Goal: Task Accomplishment & Management: Manage account settings

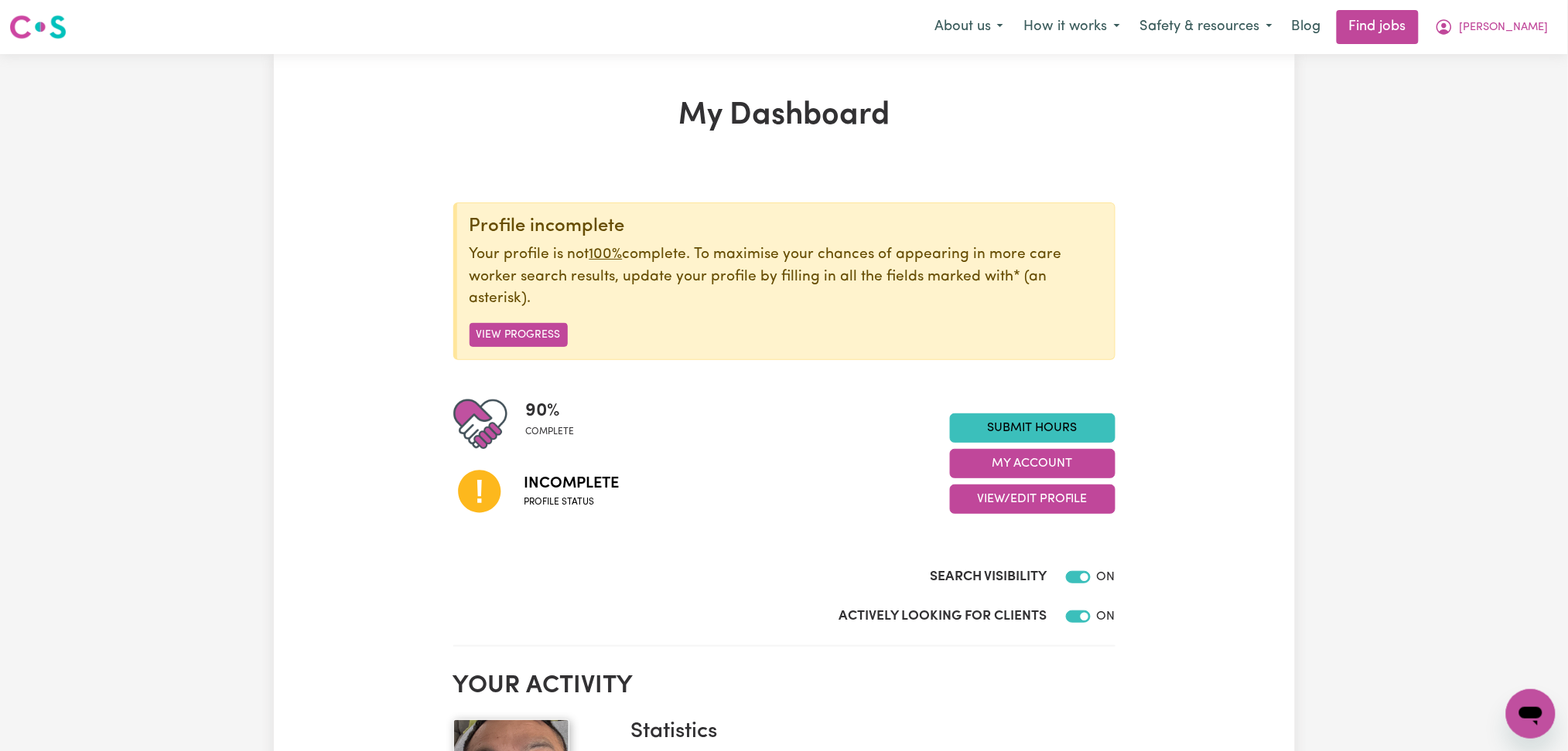
scroll to position [102, 0]
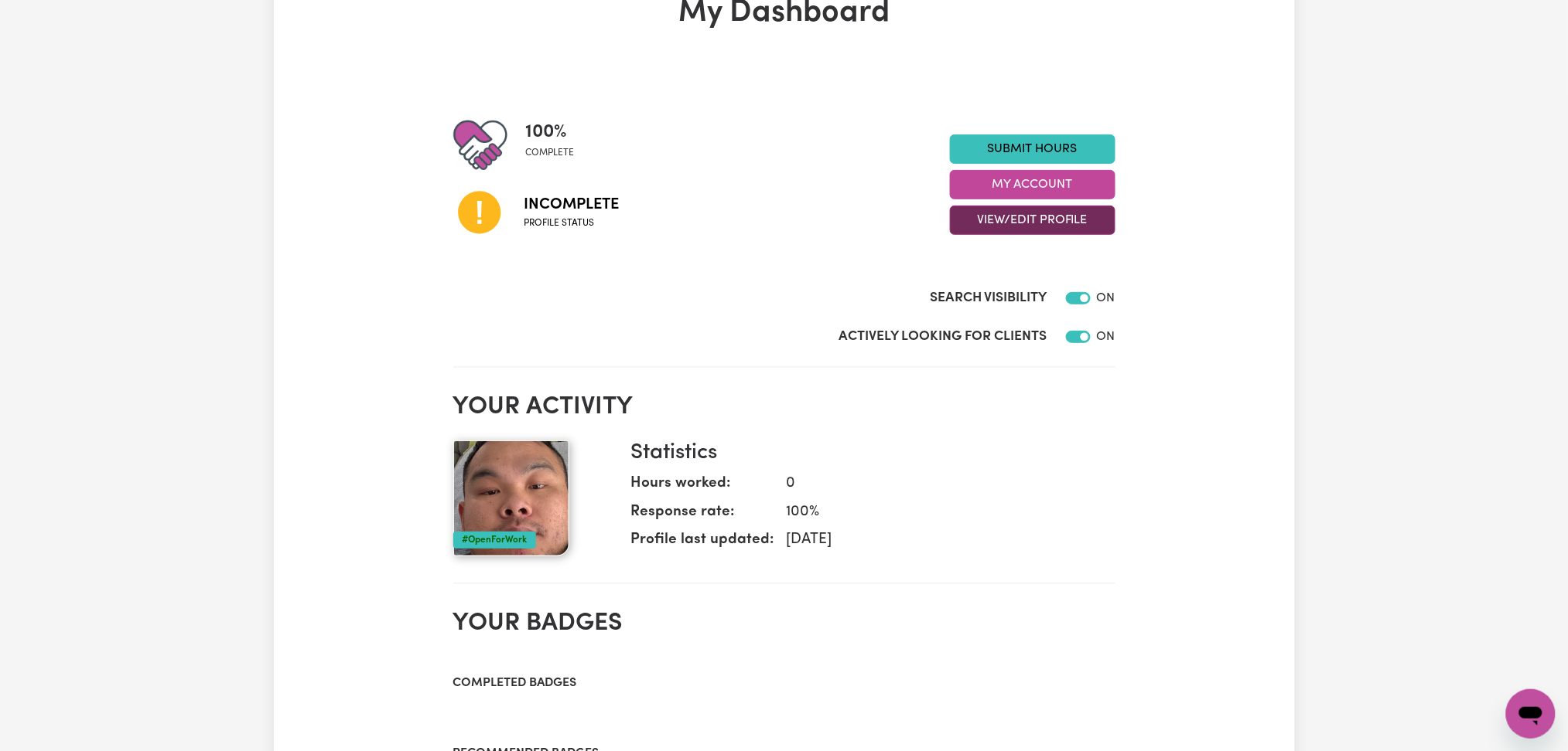
click at [985, 223] on button "View/Edit Profile" at bounding box center [1032, 220] width 166 height 29
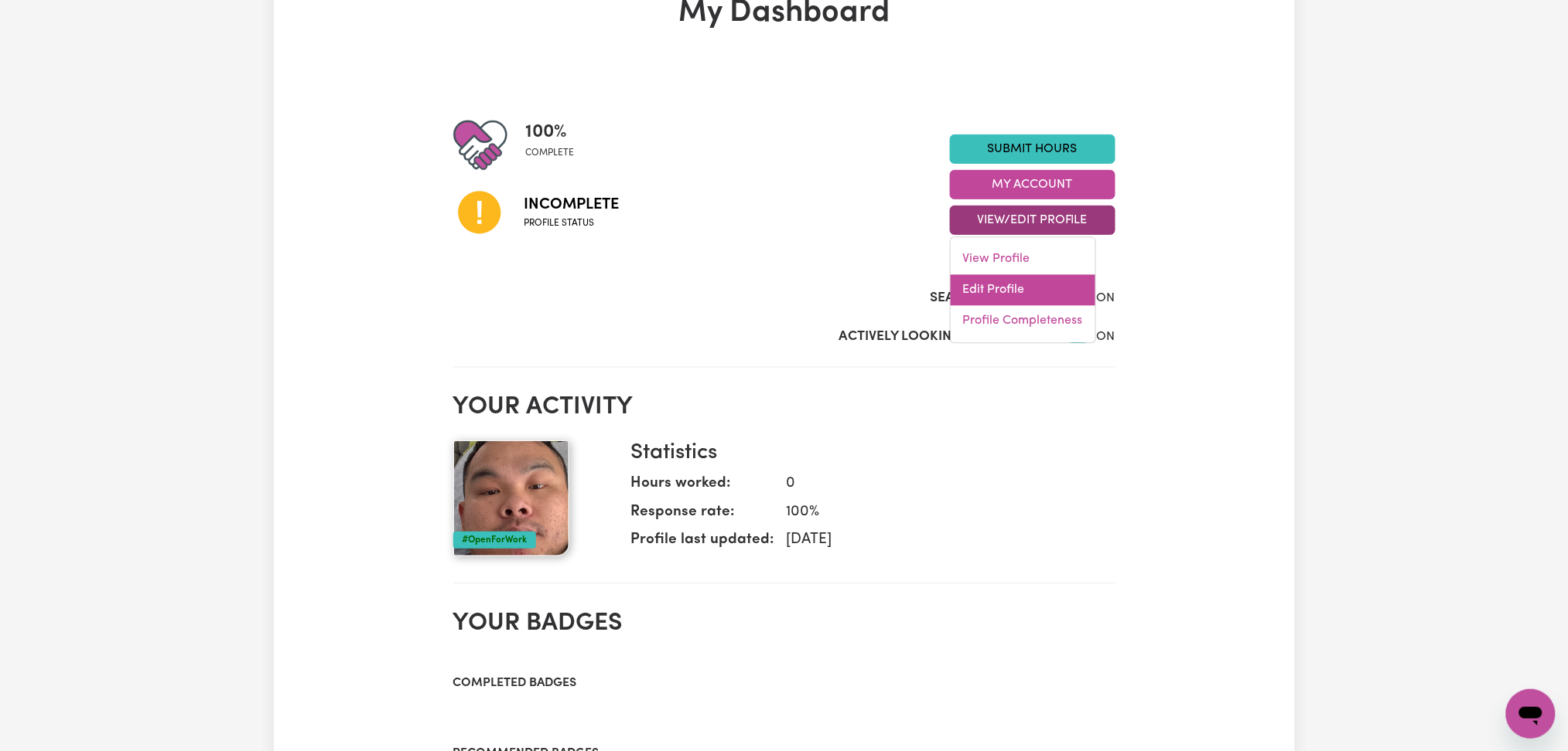
click at [957, 300] on link "Edit Profile" at bounding box center [1023, 291] width 145 height 31
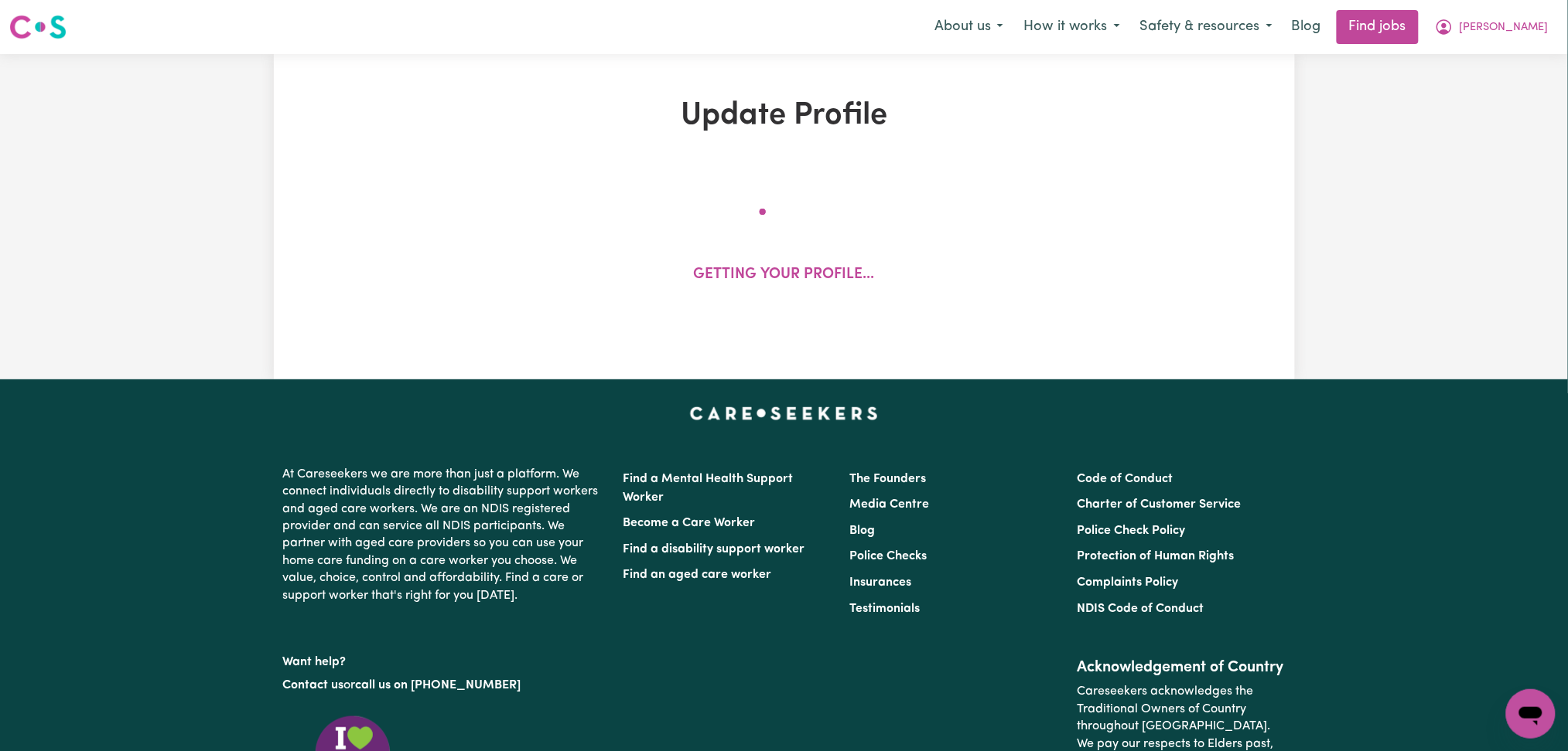
select select "[DEMOGRAPHIC_DATA]"
select select "Australian PR"
select select "Studying a healthcare related degree or qualification"
select select "40"
select select "45"
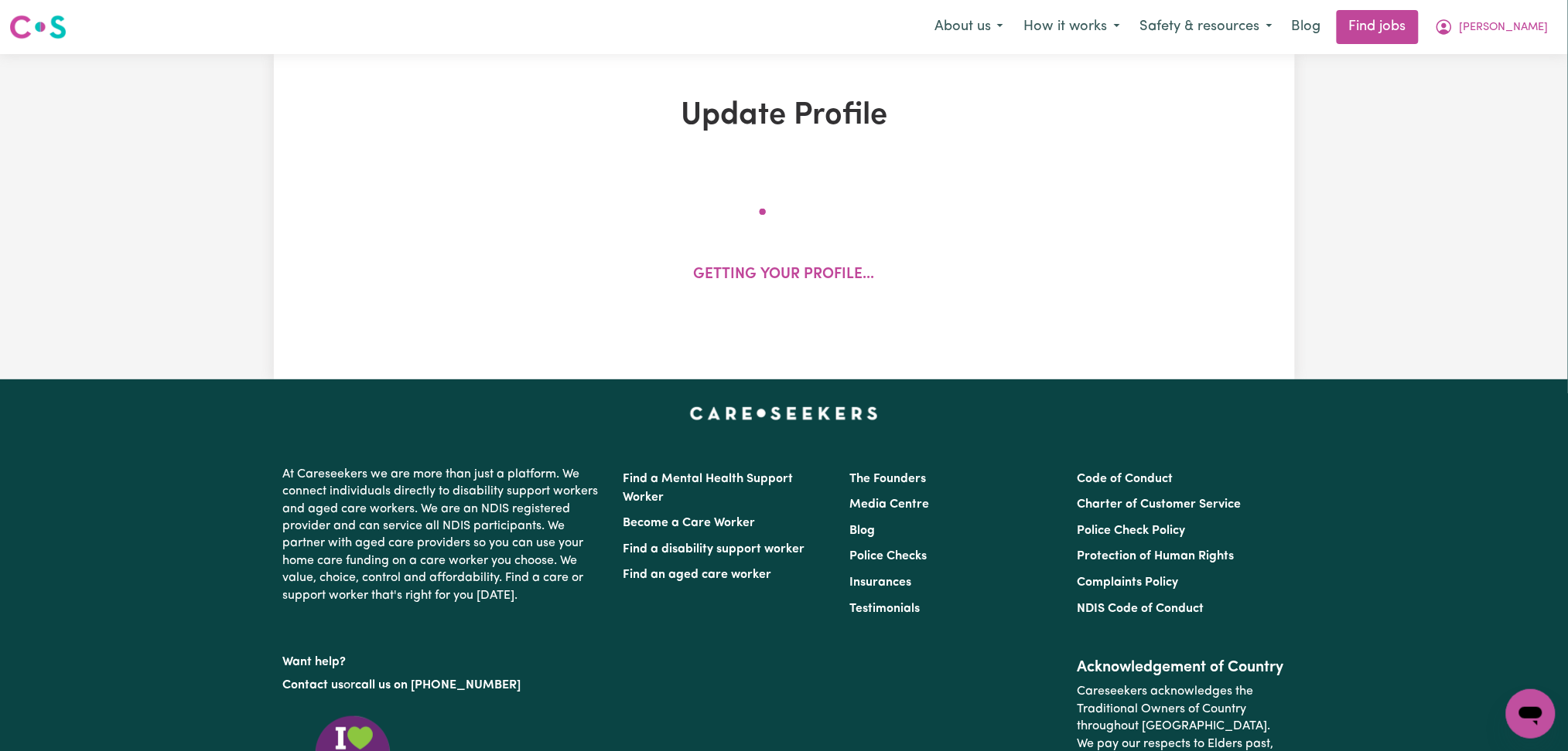
select select "50"
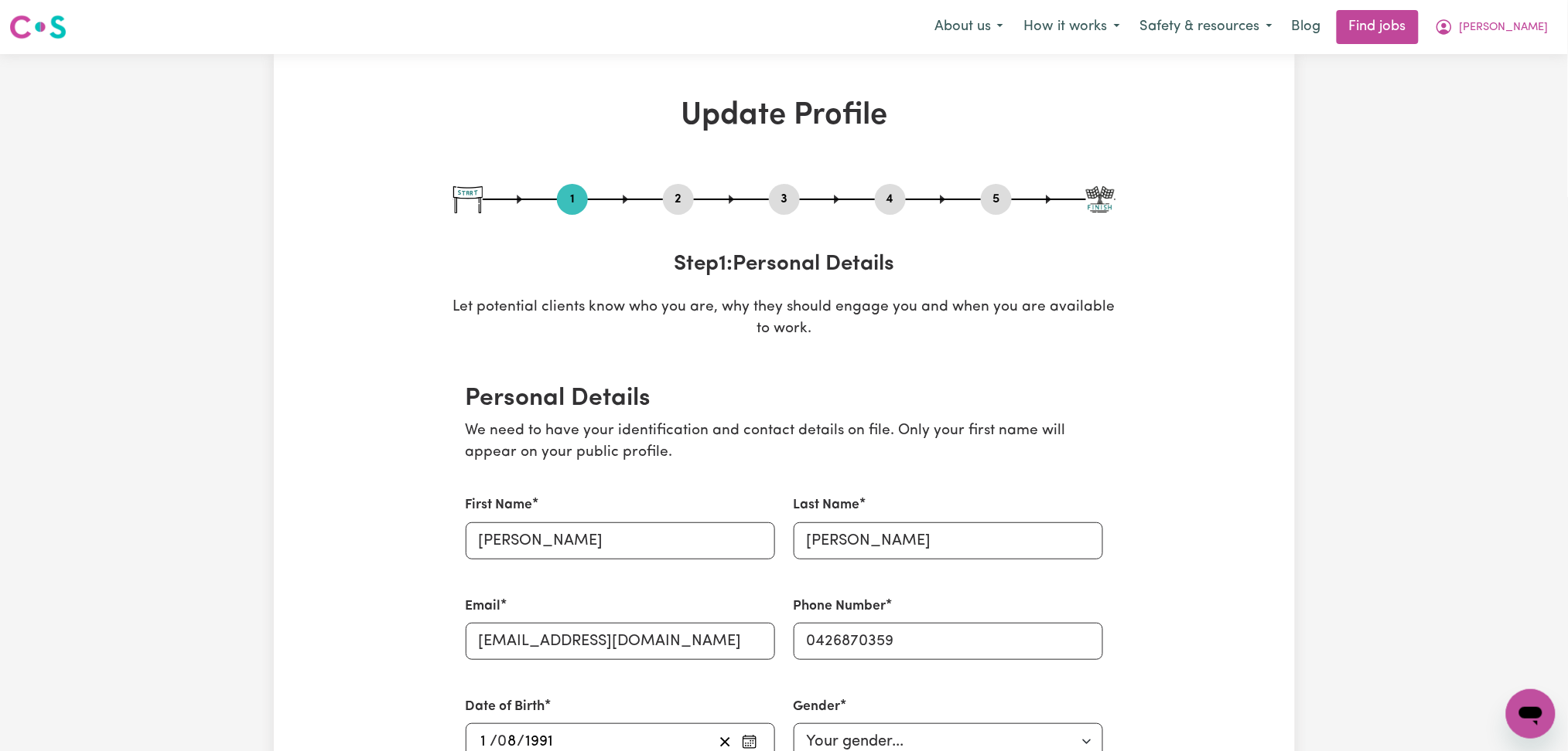
click at [679, 196] on button "2" at bounding box center [678, 199] width 31 height 20
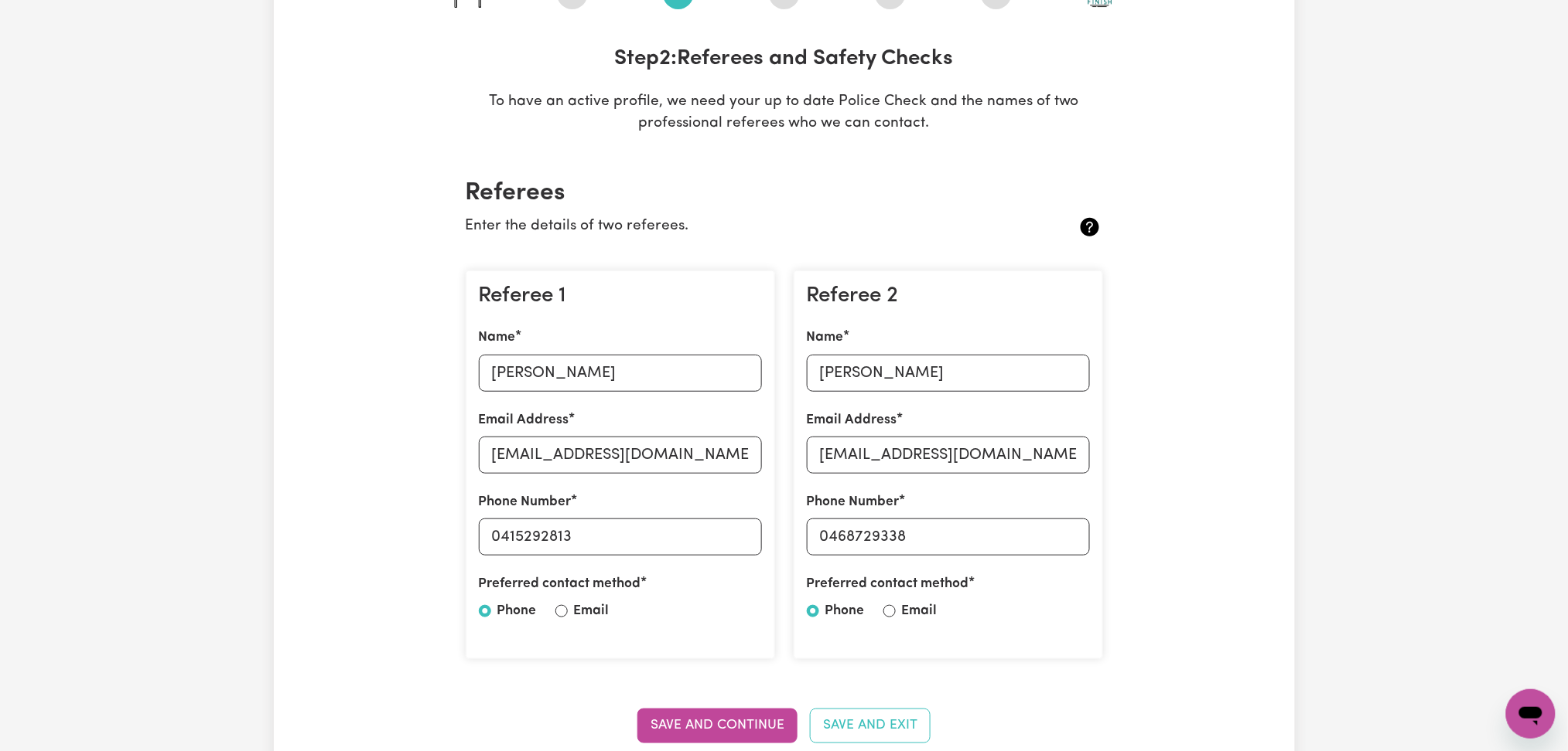
scroll to position [102, 0]
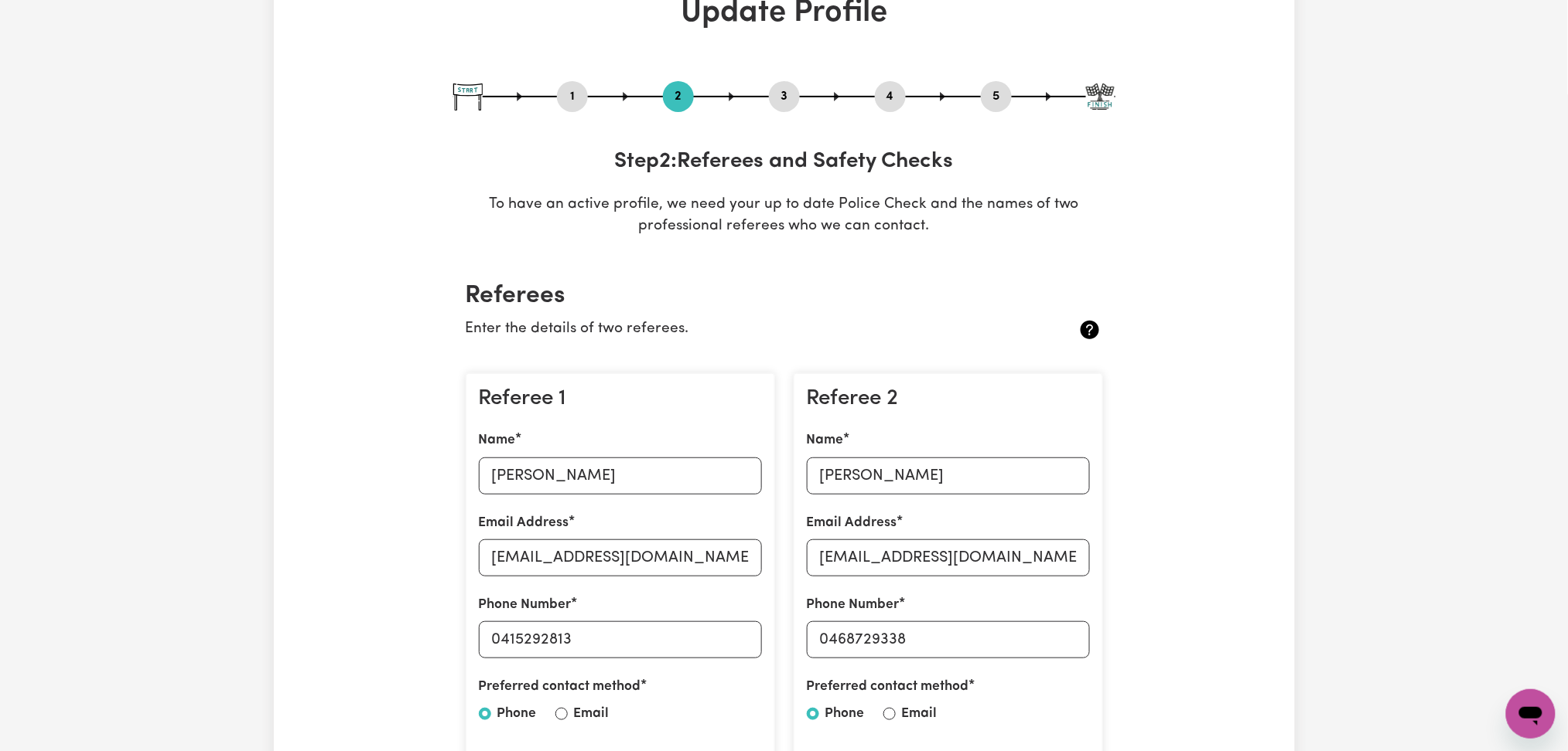
click at [792, 101] on button "3" at bounding box center [784, 97] width 31 height 20
select select "2024"
select select "Certificate III (Individual Support)"
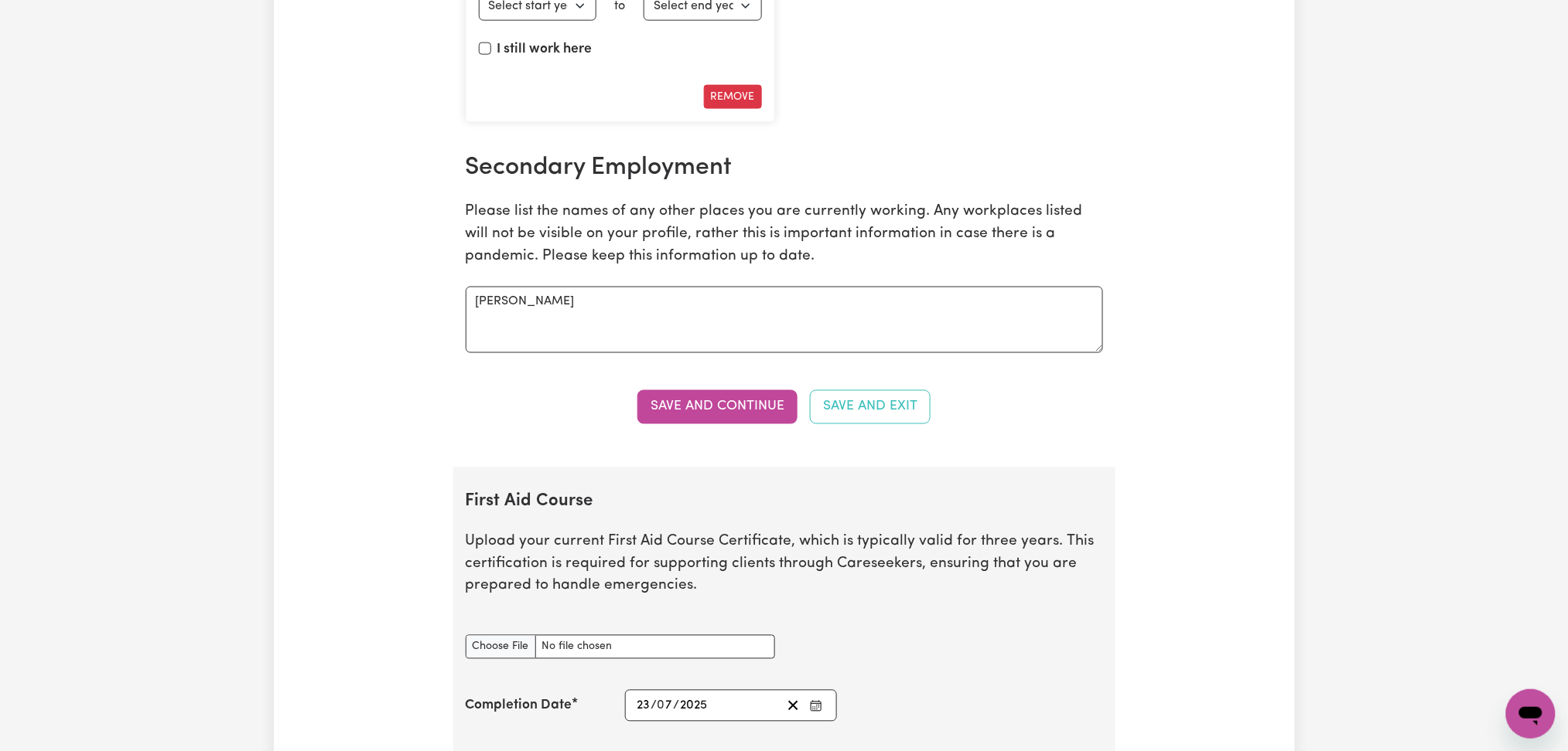
scroll to position [3298, 0]
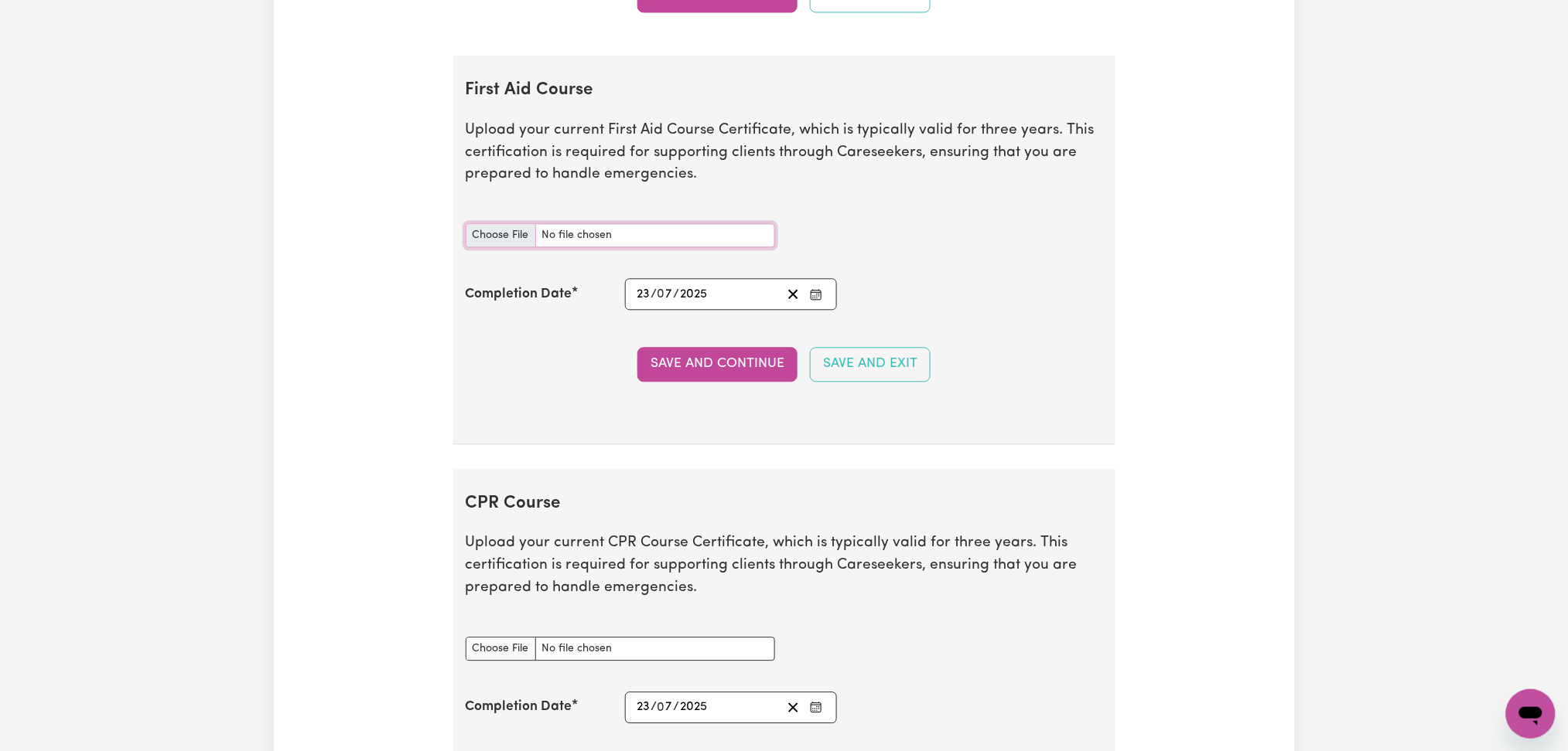
click at [518, 229] on input "First Aid Course document" at bounding box center [620, 236] width 309 height 24
type input "C:\fakepath\[PERSON_NAME] CPR and First Aid Certificate 23072025.pdf"
click at [715, 356] on button "Save and Continue" at bounding box center [717, 364] width 160 height 34
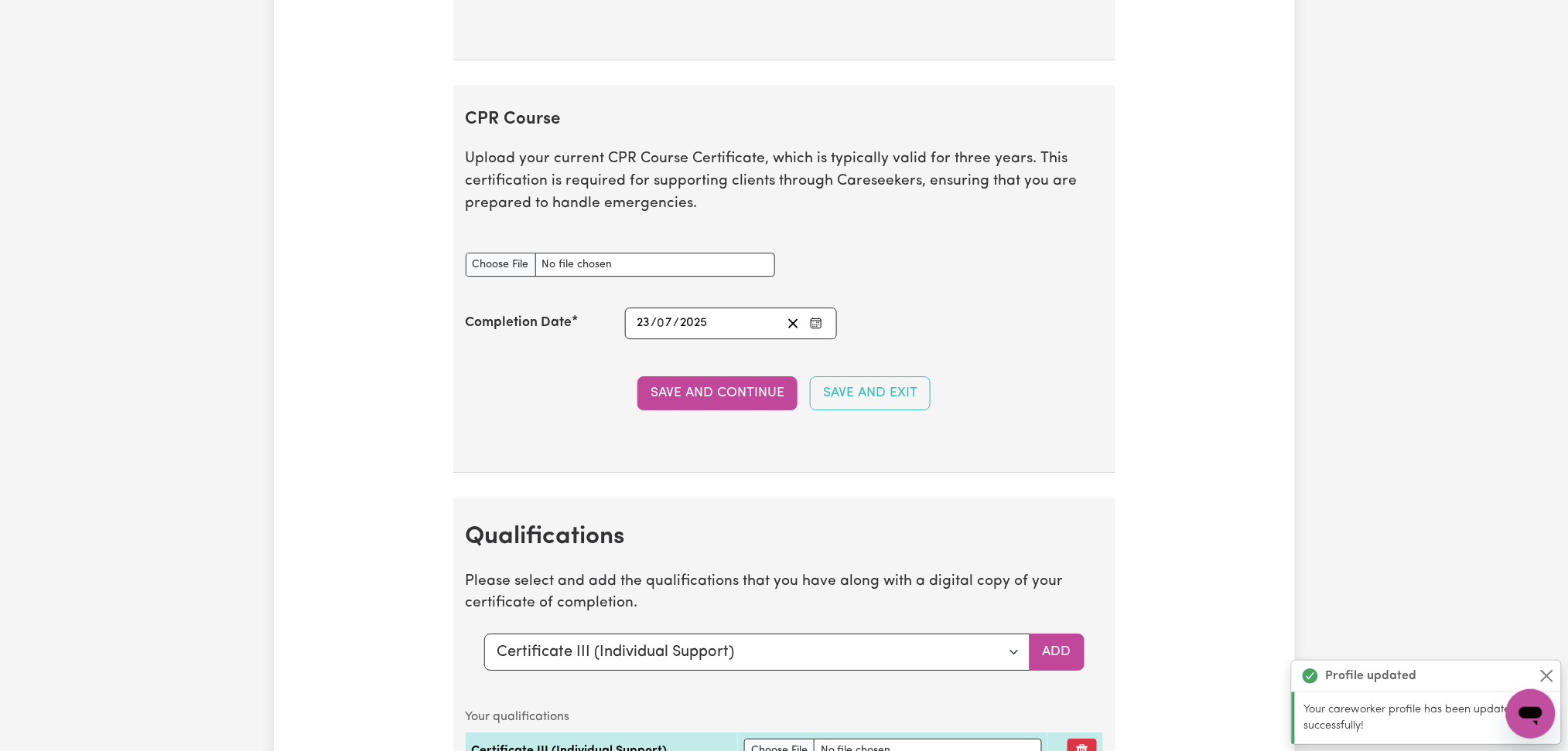
scroll to position [3770, 0]
click at [490, 266] on input "CPR Course document" at bounding box center [620, 264] width 309 height 24
type input "C:\fakepath\[PERSON_NAME] CPR and First Aid Certificate 23072025.pdf"
click at [681, 387] on button "Save and Continue" at bounding box center [717, 393] width 160 height 34
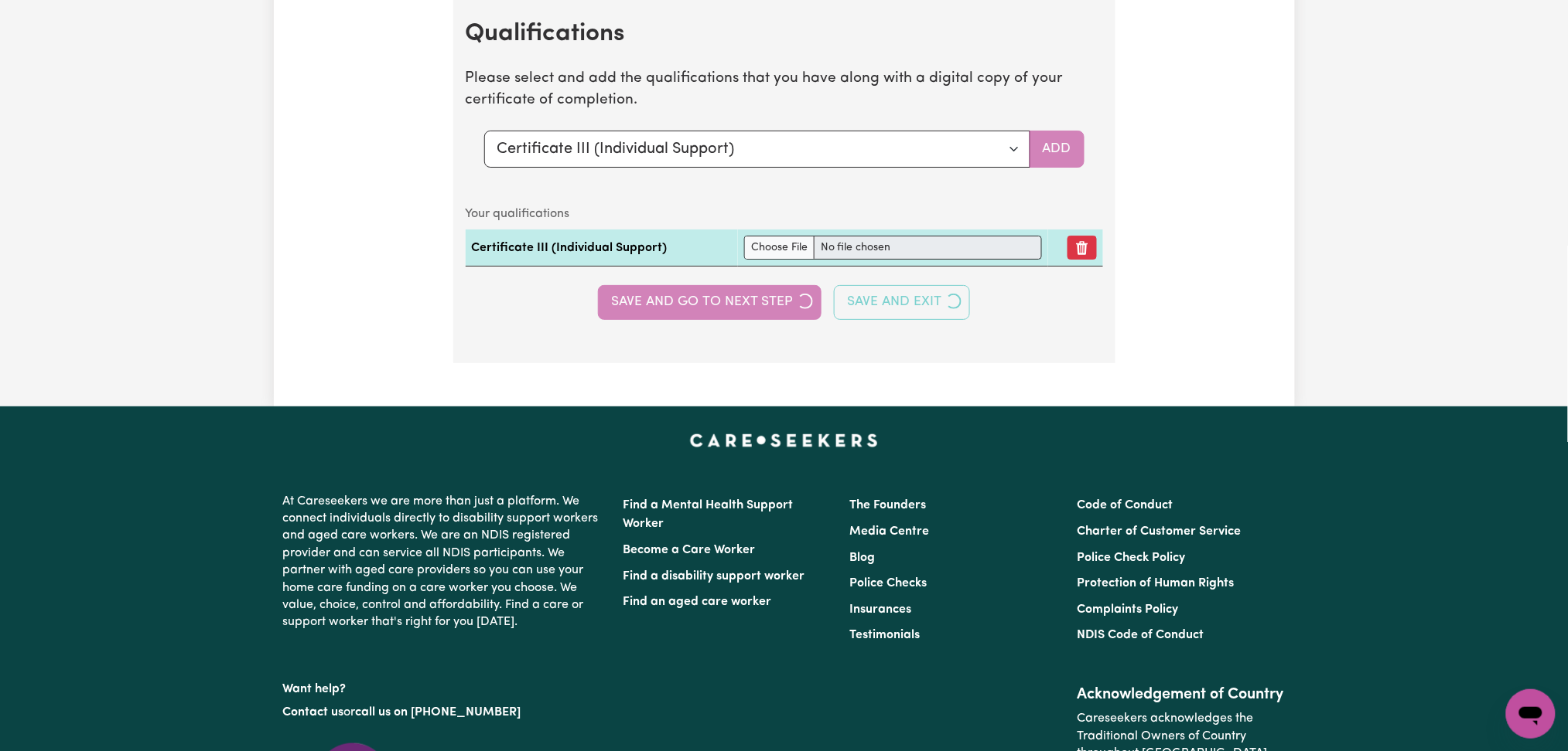
scroll to position [4271, 0]
